Goal: Task Accomplishment & Management: Complete application form

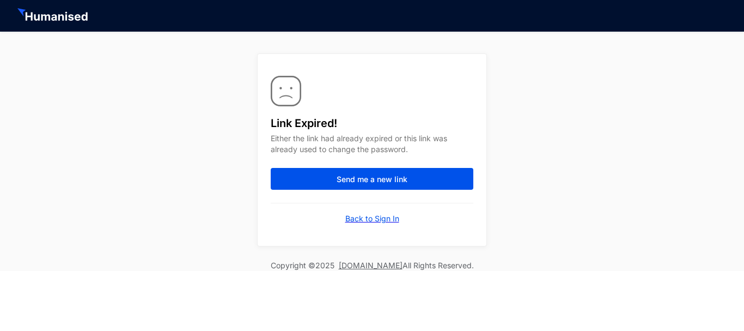
click at [382, 219] on p "Back to Sign In" at bounding box center [372, 218] width 54 height 11
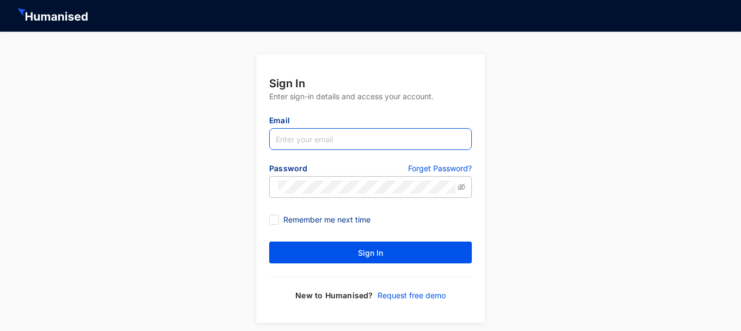
type input "[EMAIL_ADDRESS][DOMAIN_NAME]"
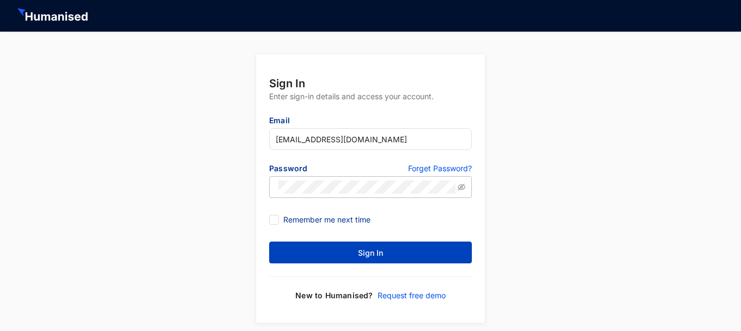
click at [358, 252] on span "Sign In" at bounding box center [370, 252] width 25 height 11
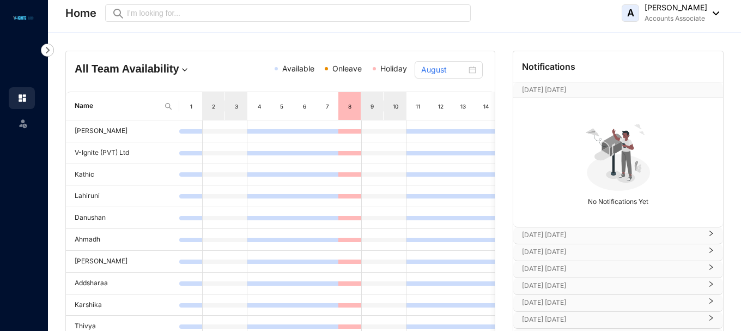
click at [537, 233] on p "[DATE] [DATE]" at bounding box center [611, 234] width 179 height 11
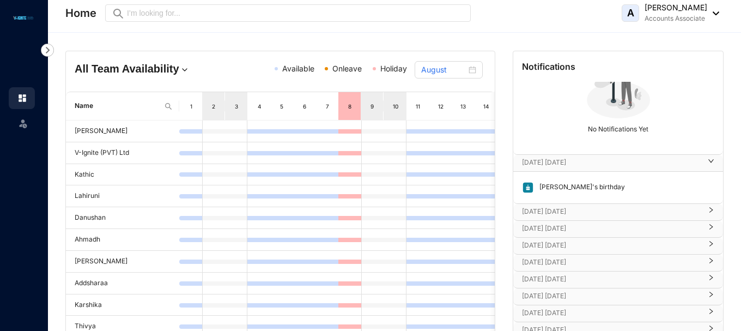
scroll to position [76, 0]
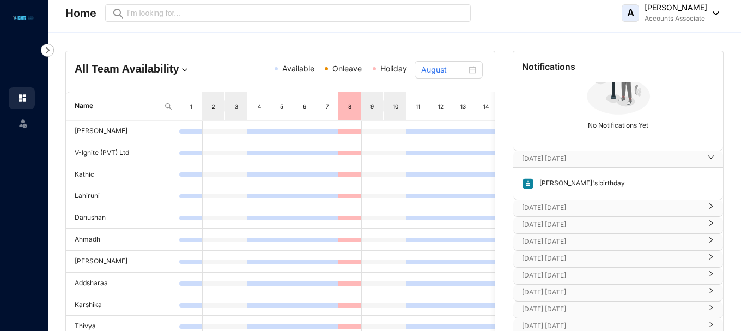
click at [537, 214] on div "[DATE] [DATE]" at bounding box center [618, 208] width 210 height 16
click at [537, 257] on p "[DATE] [DATE]" at bounding box center [611, 256] width 179 height 11
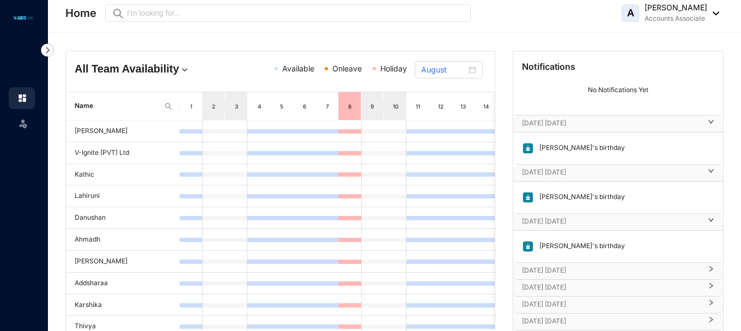
scroll to position [131, 0]
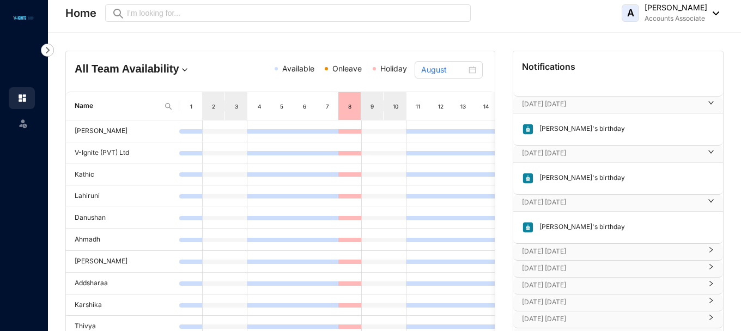
click at [537, 252] on p "[DATE] [DATE]" at bounding box center [611, 251] width 179 height 11
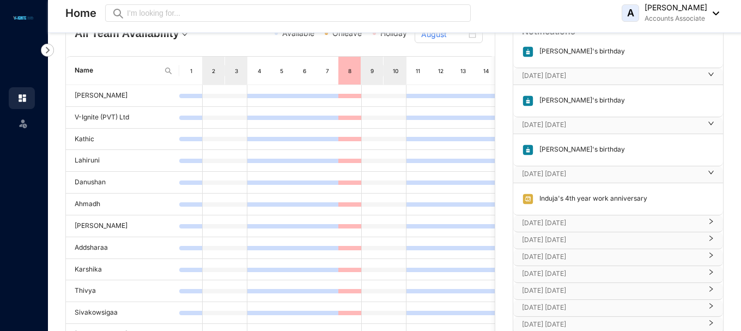
scroll to position [54, 0]
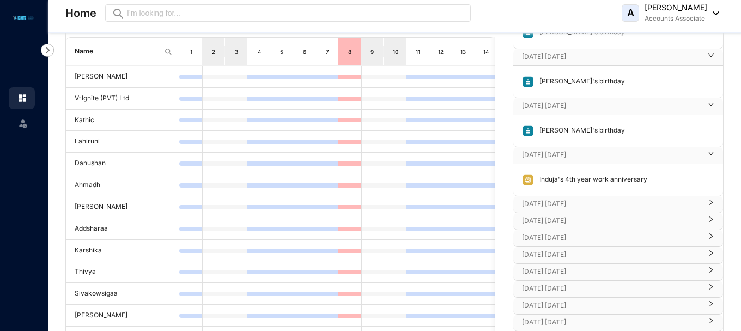
click at [537, 203] on p "[DATE] [DATE]" at bounding box center [611, 203] width 179 height 11
click at [537, 249] on p "[DATE] [DATE]" at bounding box center [611, 252] width 179 height 11
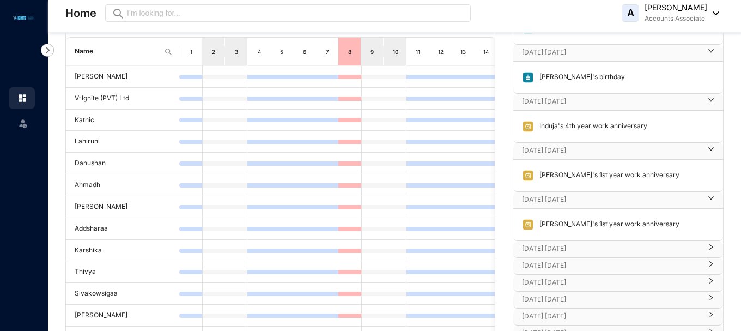
scroll to position [227, 0]
click at [537, 244] on p "[DATE] [DATE]" at bounding box center [611, 247] width 179 height 11
click at [537, 296] on p "[DATE] [DATE]" at bounding box center [611, 296] width 179 height 11
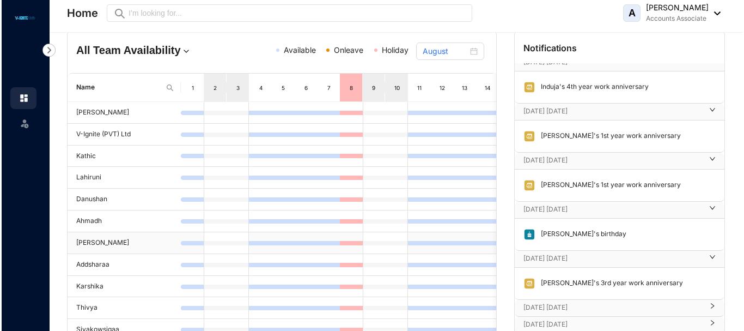
scroll to position [0, 0]
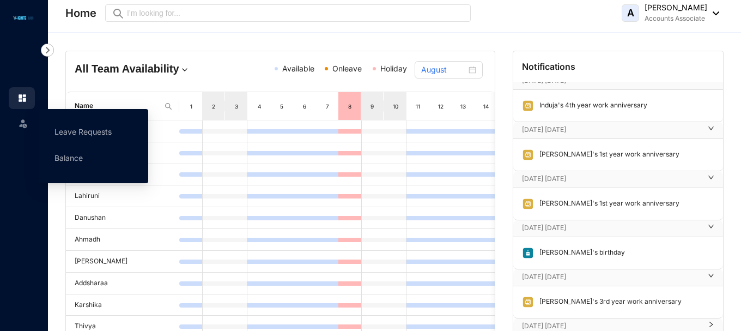
click at [17, 115] on div "Leave" at bounding box center [22, 121] width 26 height 24
click at [21, 117] on span at bounding box center [22, 122] width 11 height 22
drag, startPoint x: 77, startPoint y: 132, endPoint x: 81, endPoint y: 126, distance: 7.6
click at [77, 132] on link "Leave Requests" at bounding box center [82, 131] width 57 height 9
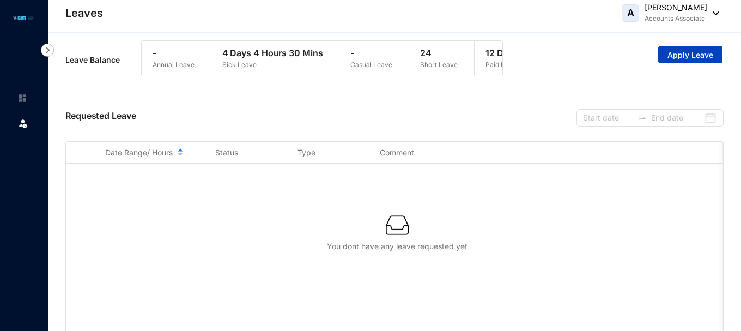
click at [537, 61] on button "Apply Leave" at bounding box center [690, 54] width 64 height 17
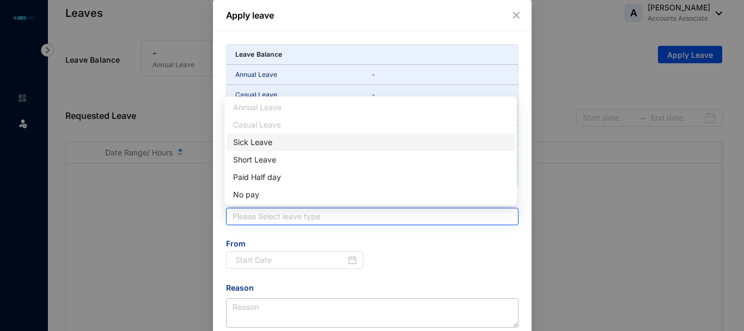
click at [266, 218] on input "search" at bounding box center [372, 216] width 279 height 16
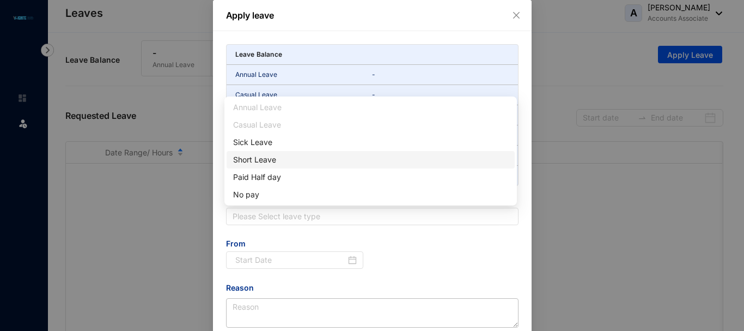
click at [255, 162] on div "Short Leave" at bounding box center [370, 160] width 275 height 12
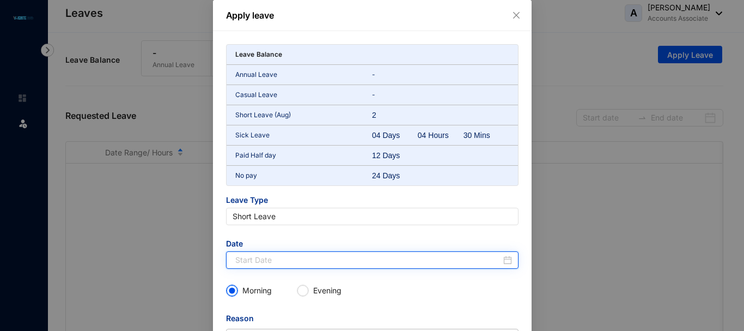
click at [321, 263] on input at bounding box center [368, 260] width 266 height 12
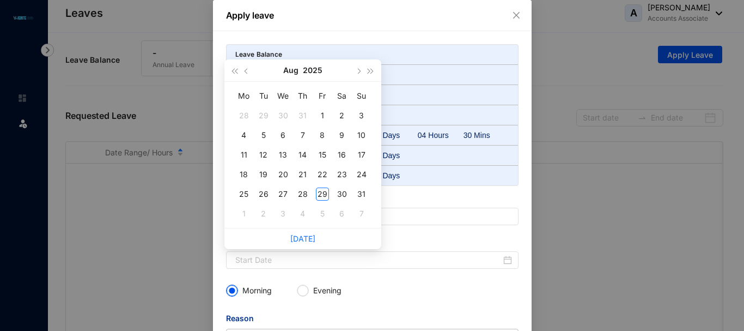
click at [327, 282] on div "Morning Evening" at bounding box center [372, 290] width 293 height 17
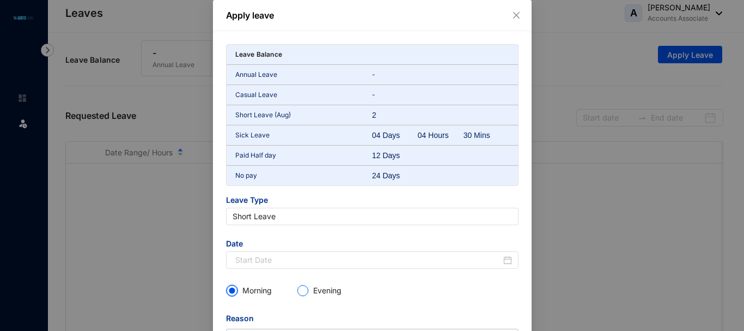
click at [328, 290] on p "Evening" at bounding box center [327, 290] width 28 height 11
click at [308, 290] on input "Evening" at bounding box center [302, 290] width 11 height 11
radio input "true"
radio input "false"
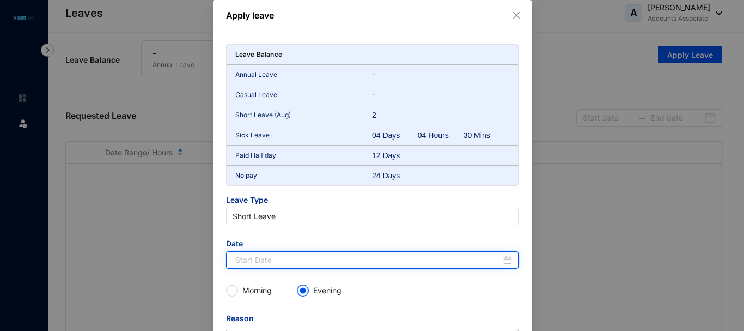
click at [288, 262] on input at bounding box center [368, 260] width 266 height 12
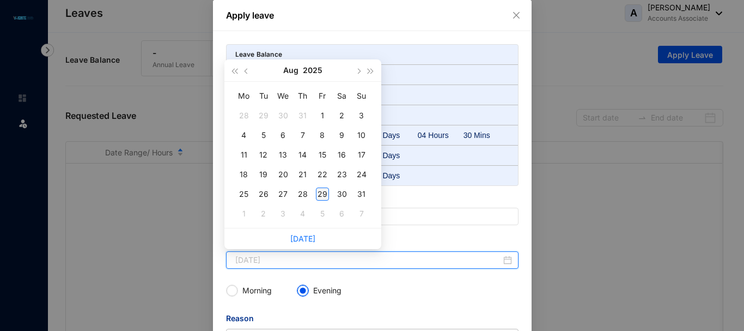
type input "[DATE]"
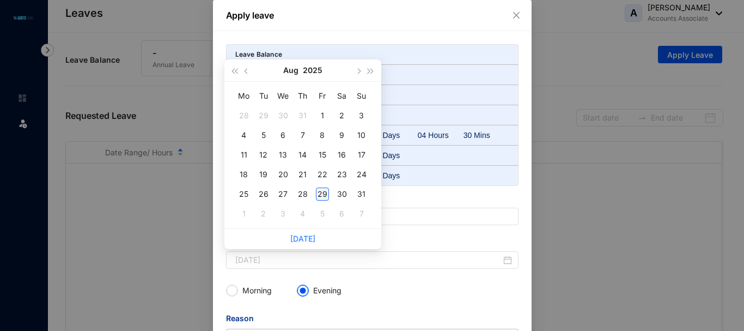
click at [327, 192] on div "29" at bounding box center [322, 193] width 13 height 13
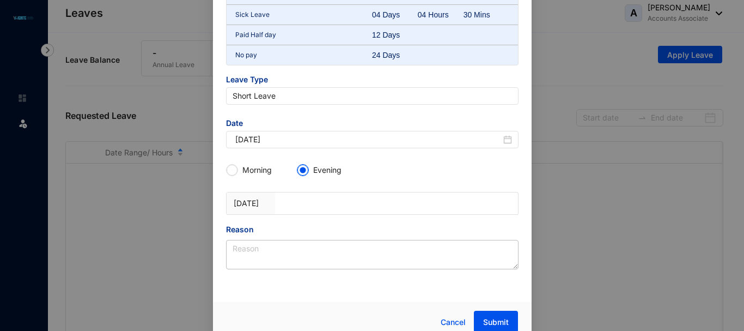
scroll to position [131, 0]
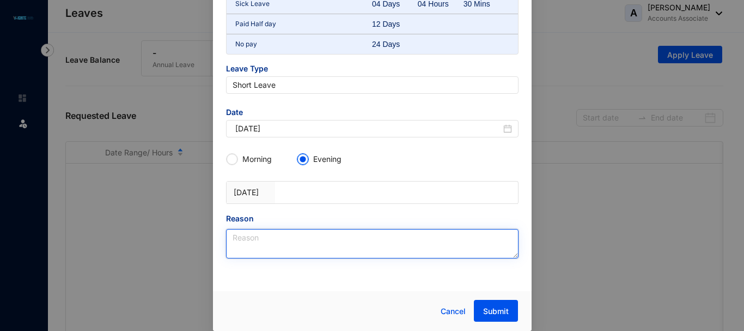
click at [251, 247] on textarea "Reason" at bounding box center [372, 243] width 293 height 29
type textarea "Personal Reason"
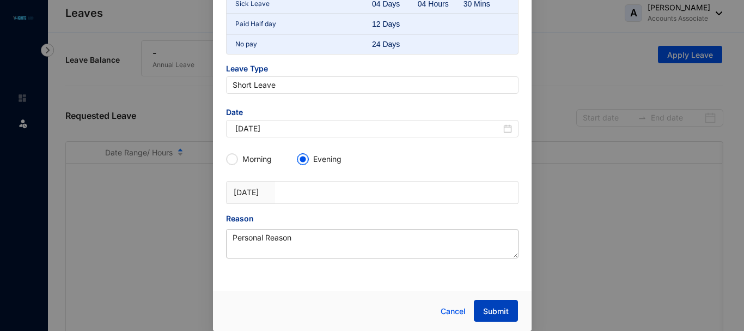
click at [492, 302] on button "Submit" at bounding box center [496, 311] width 44 height 22
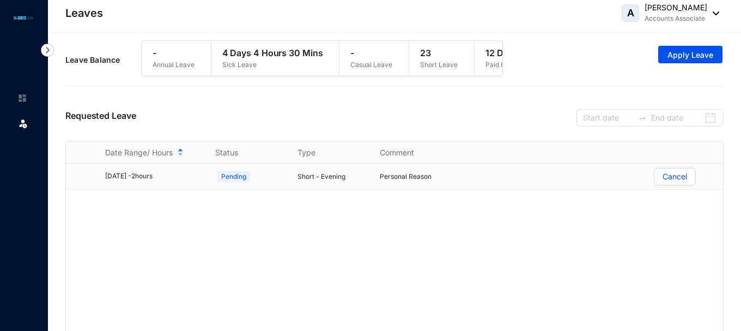
drag, startPoint x: 514, startPoint y: 193, endPoint x: 503, endPoint y: 197, distance: 11.5
drag, startPoint x: 503, startPoint y: 197, endPoint x: 487, endPoint y: 228, distance: 35.3
click at [487, 228] on div "[DATE] - 2 hours Pending Short - Evening Personal Reason Cancel" at bounding box center [394, 249] width 657 height 173
click at [537, 78] on div "Leave Balance - Annual Leave 4 Days 4 Hours 30 Mins Sick Leave - Casual Leave 2…" at bounding box center [394, 60] width 658 height 50
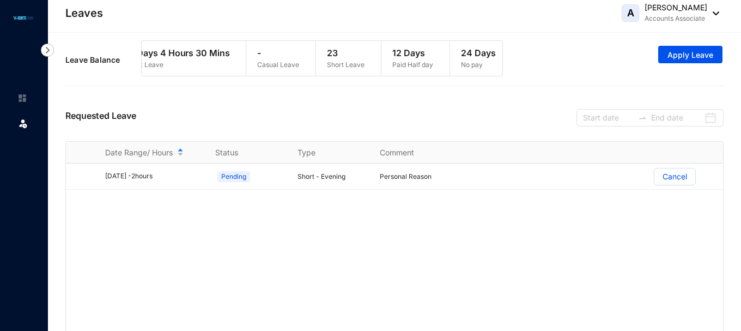
scroll to position [0, 94]
drag, startPoint x: 330, startPoint y: 80, endPoint x: 184, endPoint y: 83, distance: 146.0
click at [184, 83] on div "- Annual Leave 4 Days 4 Hours 30 Mins Sick Leave - Casual Leave 23 Short Leave …" at bounding box center [322, 62] width 362 height 45
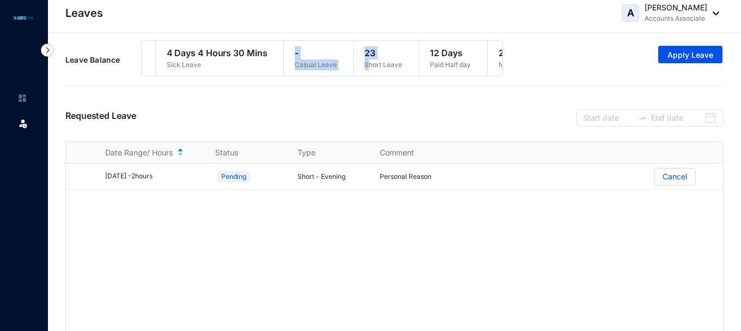
scroll to position [0, 0]
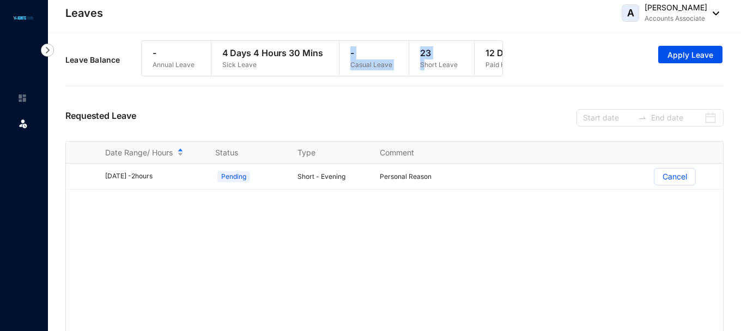
click at [271, 68] on p "Sick Leave" at bounding box center [272, 64] width 101 height 11
